Goal: Task Accomplishment & Management: Manage account settings

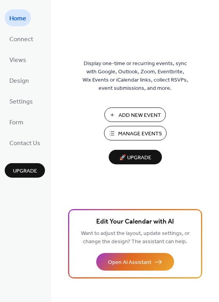
click at [125, 125] on div "Add New Event Manage Events 🚀 Upgrade" at bounding box center [135, 135] width 78 height 57
click at [124, 130] on span "Manage Events" at bounding box center [140, 134] width 44 height 8
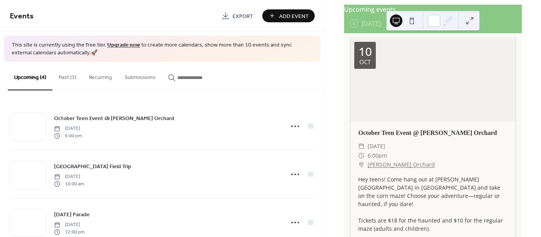
scroll to position [78, 0]
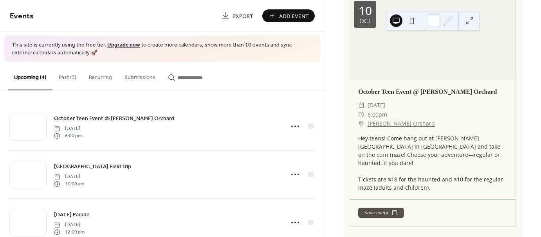
click at [359, 144] on div "Hey teens! Come hang out at [PERSON_NAME][GEOGRAPHIC_DATA] in [GEOGRAPHIC_DATA]…" at bounding box center [433, 163] width 165 height 58
click at [360, 142] on div "Hey teens! Come hang out at Jones Orchard in Millington and take on the corn ma…" at bounding box center [433, 163] width 165 height 58
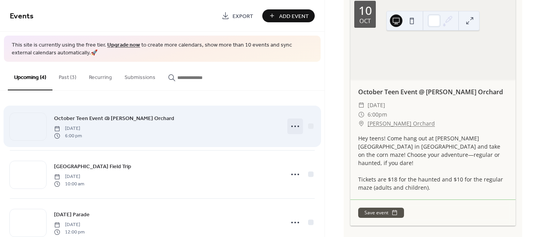
click at [293, 124] on icon at bounding box center [295, 126] width 13 height 13
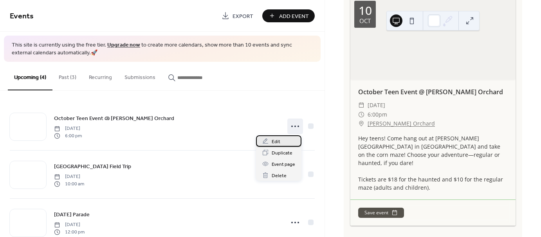
click at [280, 139] on span "Edit" at bounding box center [276, 142] width 9 height 8
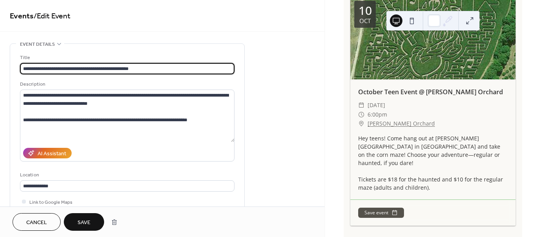
type input "**********"
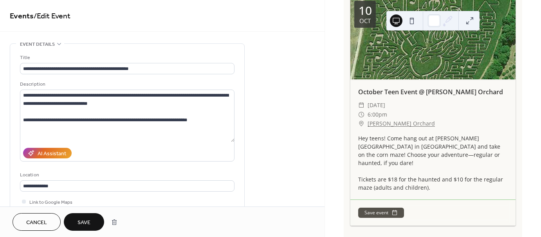
click at [81, 219] on span "Save" at bounding box center [84, 223] width 13 height 8
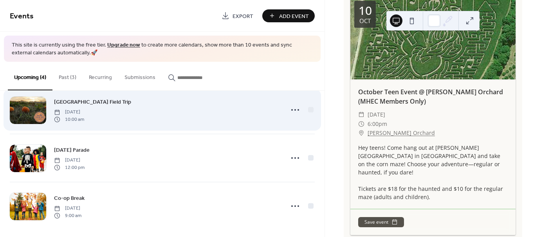
scroll to position [69, 0]
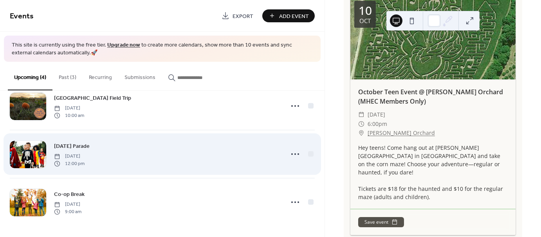
click at [130, 153] on div "Halloween Parade Tuesday, October 28, 2025 12:00 pm" at bounding box center [167, 154] width 226 height 25
click at [77, 145] on span "Halloween Parade" at bounding box center [72, 147] width 36 height 8
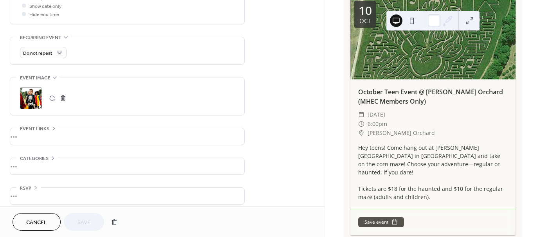
scroll to position [315, 0]
